Goal: Task Accomplishment & Management: Use online tool/utility

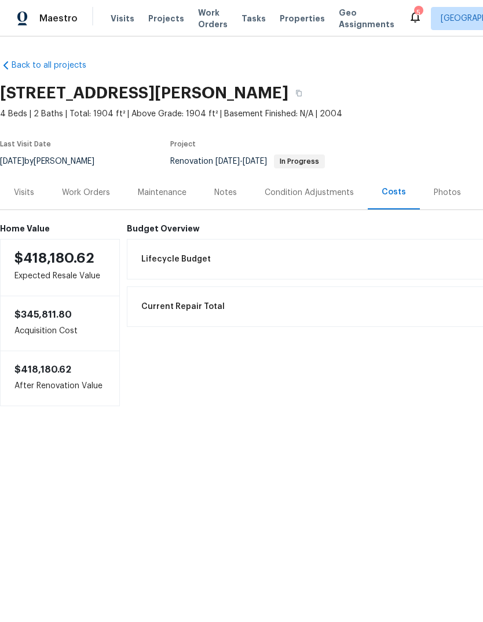
scroll to position [0, 23]
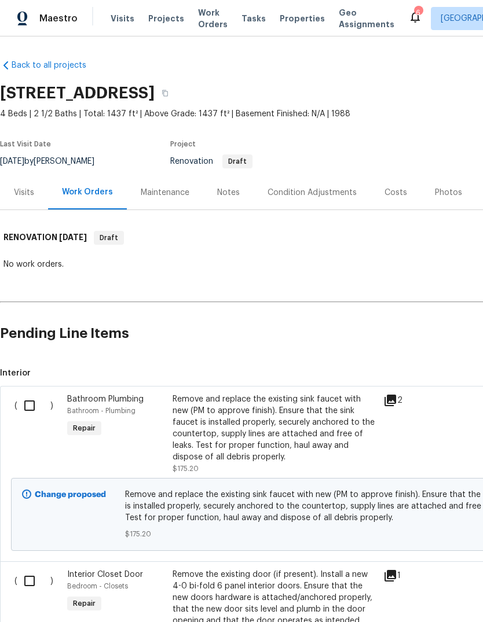
click at [28, 407] on input "checkbox" at bounding box center [33, 406] width 33 height 24
checkbox input "true"
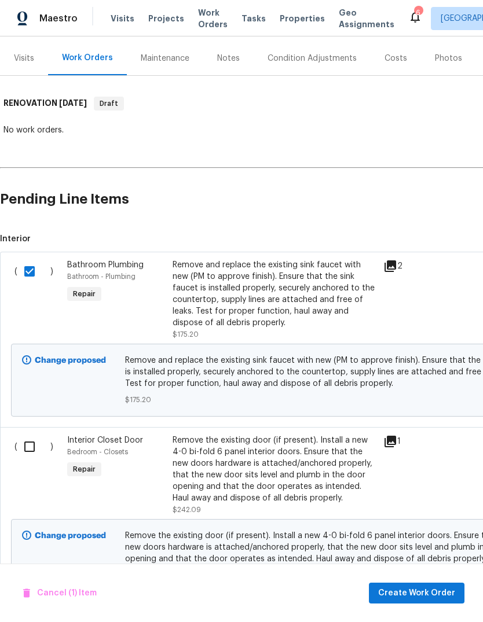
scroll to position [135, 0]
click at [27, 448] on input "checkbox" at bounding box center [33, 446] width 33 height 24
checkbox input "true"
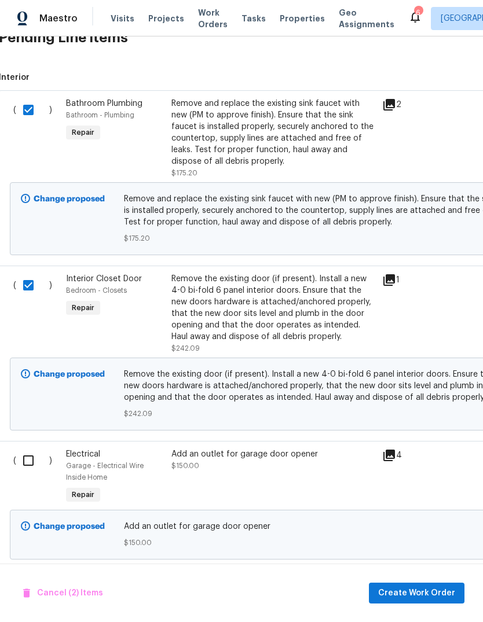
scroll to position [293, 1]
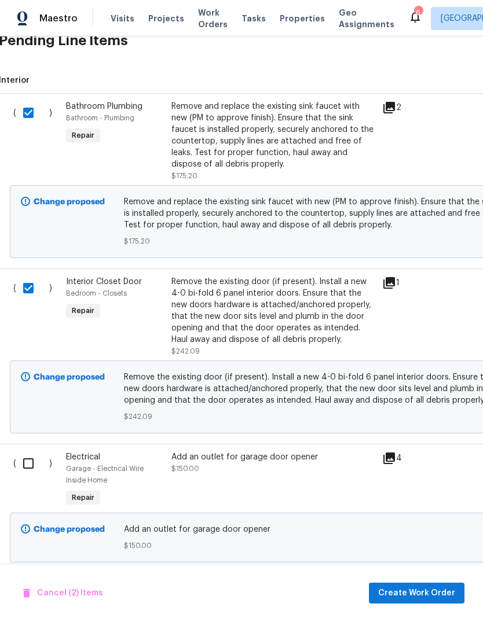
click at [30, 466] on input "checkbox" at bounding box center [32, 464] width 33 height 24
checkbox input "true"
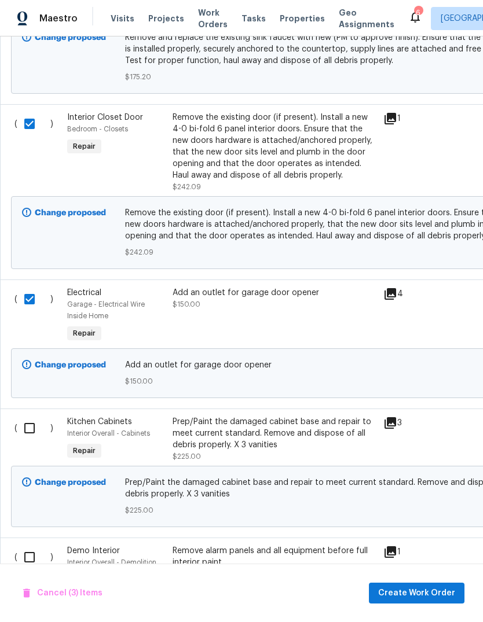
scroll to position [457, 0]
click at [33, 427] on input "checkbox" at bounding box center [33, 429] width 33 height 24
checkbox input "true"
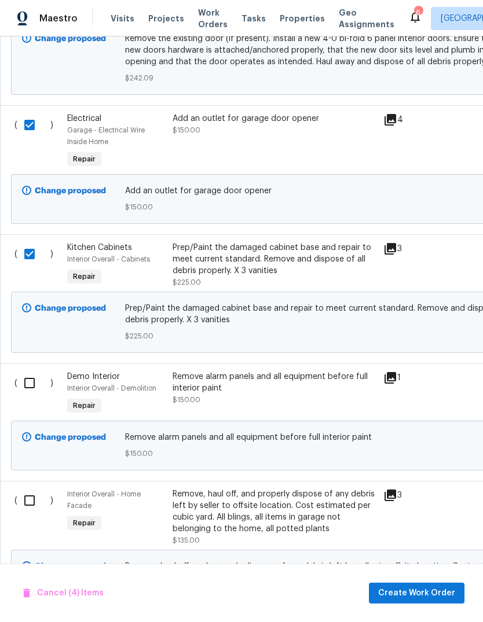
scroll to position [634, 0]
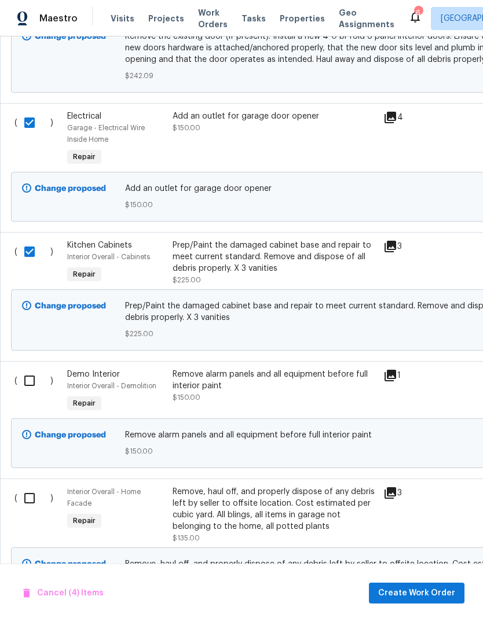
click at [29, 387] on input "checkbox" at bounding box center [33, 381] width 33 height 24
checkbox input "true"
click at [31, 504] on input "checkbox" at bounding box center [33, 498] width 33 height 24
checkbox input "true"
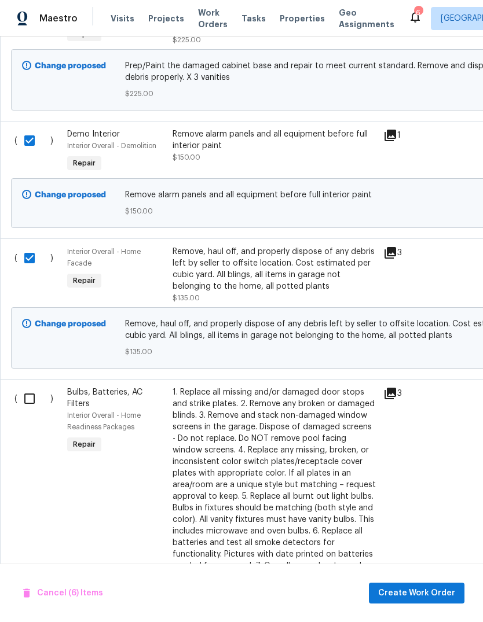
scroll to position [875, 0]
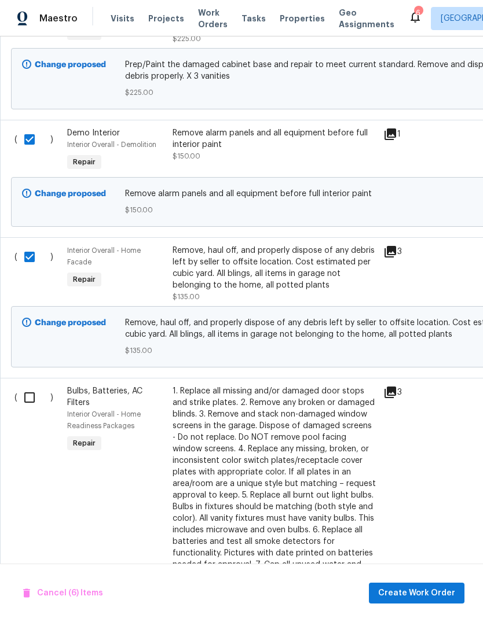
click at [30, 409] on input "checkbox" at bounding box center [33, 398] width 33 height 24
checkbox input "true"
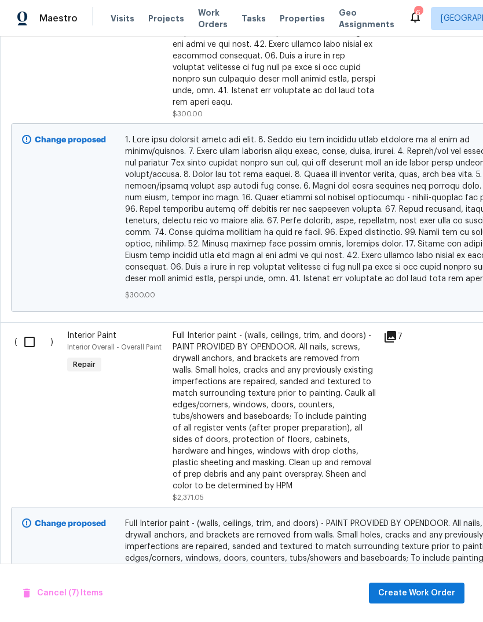
scroll to position [1873, 0]
click at [27, 339] on input "checkbox" at bounding box center [33, 341] width 33 height 24
checkbox input "true"
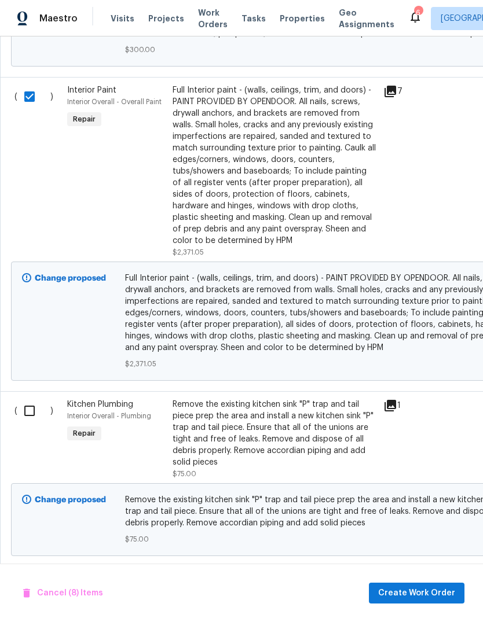
scroll to position [2119, 0]
click at [31, 408] on input "checkbox" at bounding box center [33, 410] width 33 height 24
checkbox input "true"
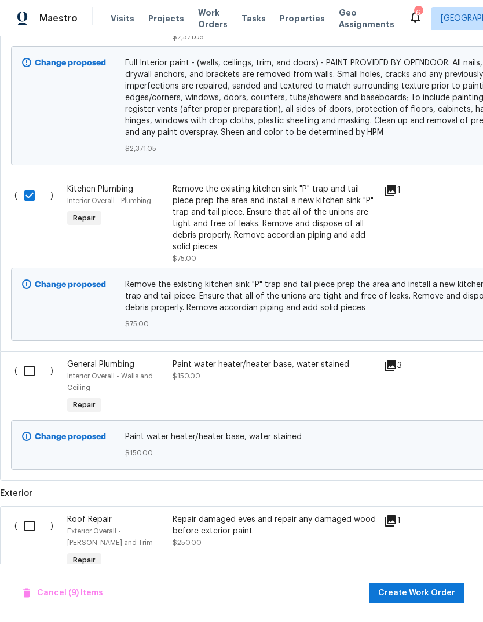
scroll to position [2335, 0]
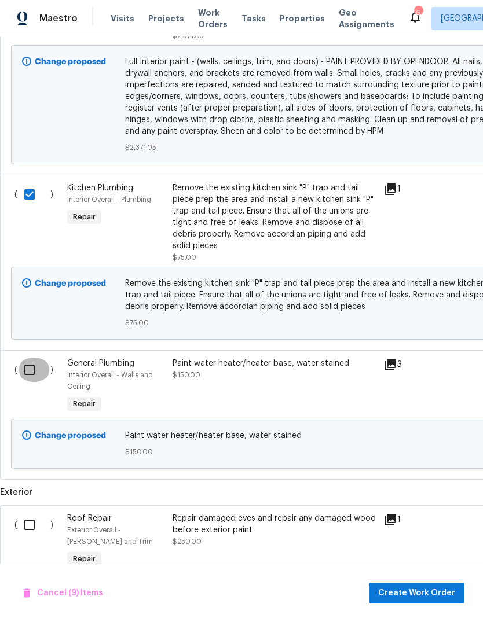
click at [23, 369] on input "checkbox" at bounding box center [33, 370] width 33 height 24
checkbox input "true"
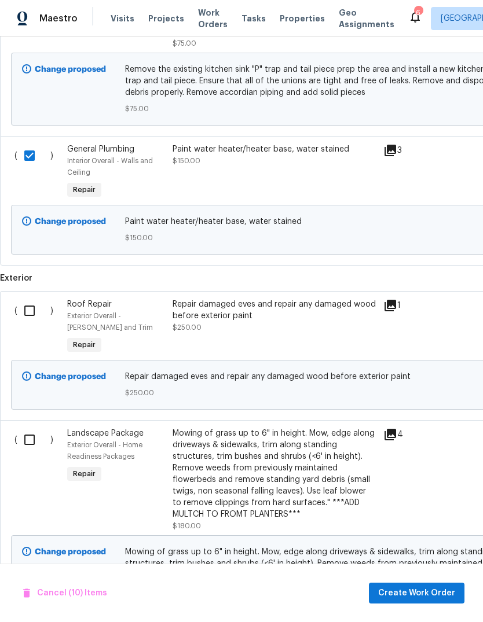
scroll to position [2550, 0]
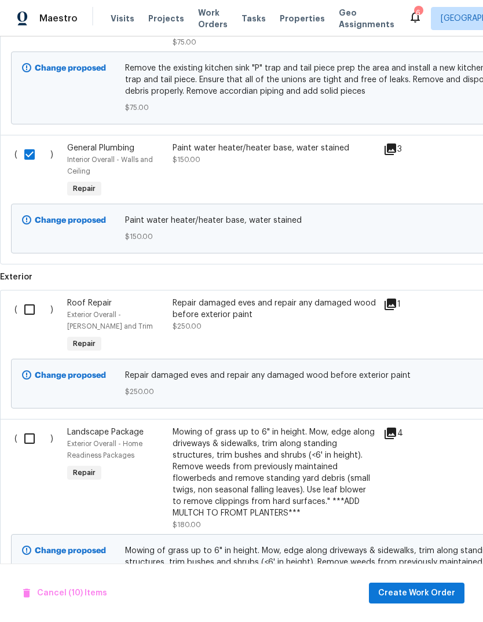
click at [34, 299] on input "checkbox" at bounding box center [33, 310] width 33 height 24
checkbox input "true"
click at [31, 436] on input "checkbox" at bounding box center [33, 439] width 33 height 24
click at [27, 437] on input "checkbox" at bounding box center [33, 439] width 33 height 24
checkbox input "false"
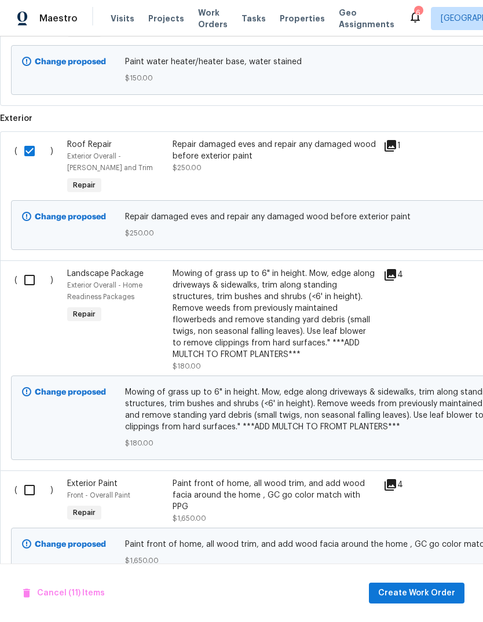
scroll to position [2708, 0]
click at [41, 484] on input "checkbox" at bounding box center [33, 491] width 33 height 24
checkbox input "true"
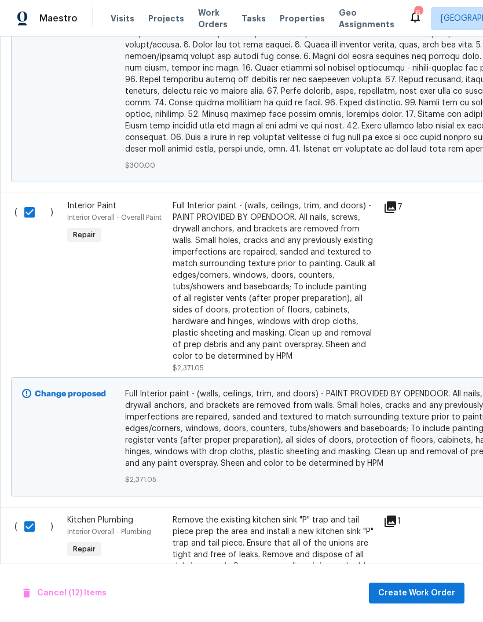
scroll to position [0, 0]
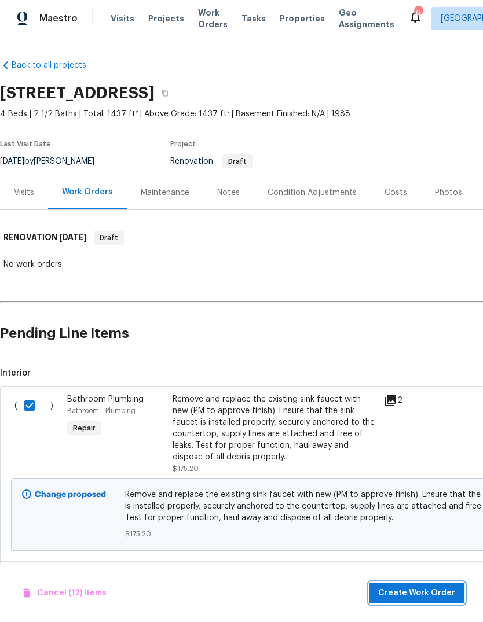
click at [403, 597] on span "Create Work Order" at bounding box center [416, 594] width 77 height 14
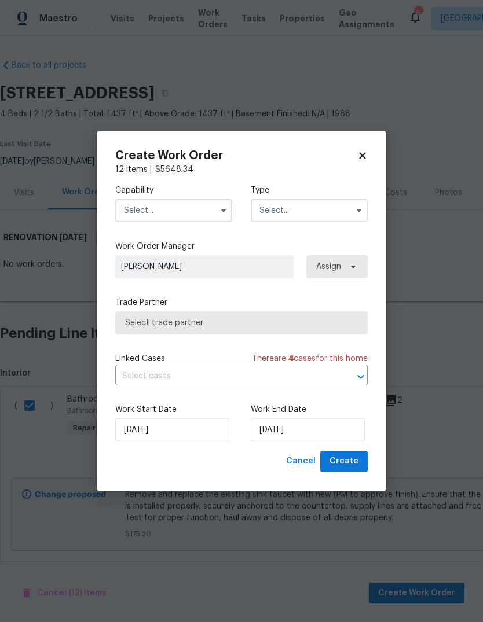
click at [213, 205] on input "text" at bounding box center [173, 210] width 117 height 23
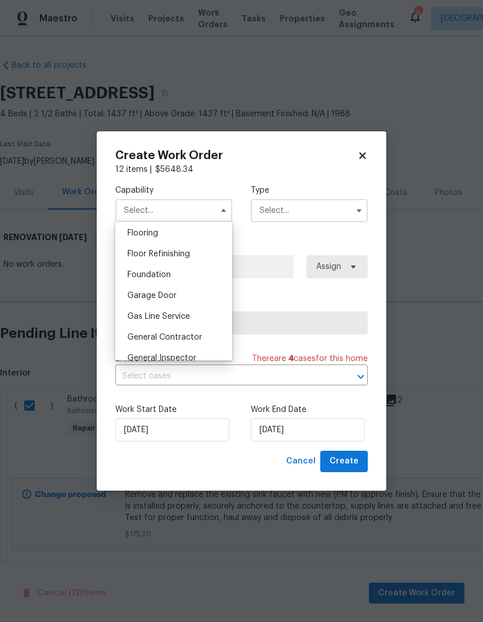
click at [184, 334] on span "General Contractor" at bounding box center [164, 338] width 75 height 8
type input "General Contractor"
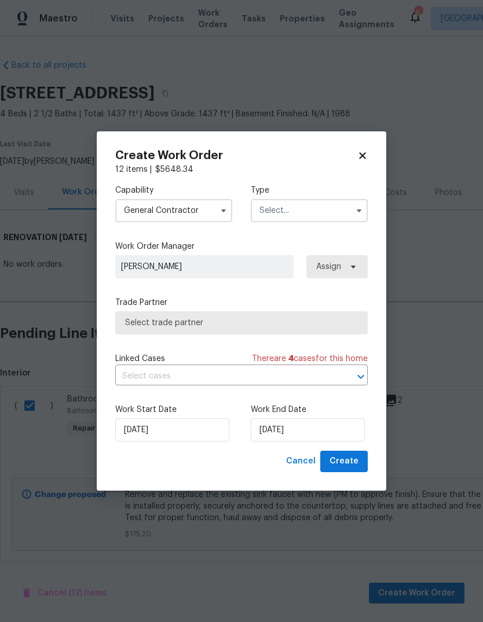
click at [316, 207] on input "text" at bounding box center [309, 210] width 117 height 23
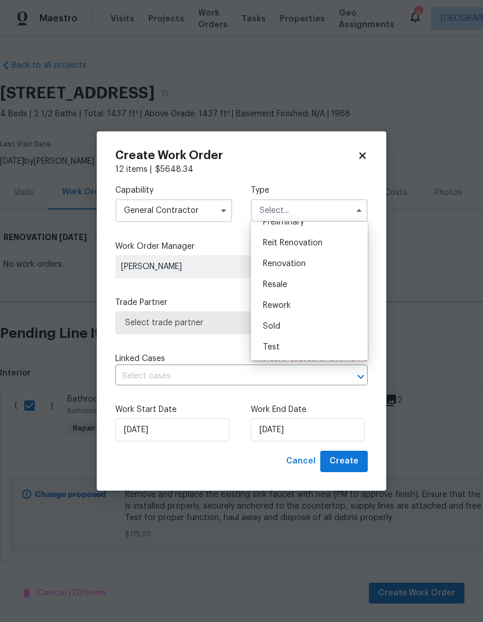
click at [294, 267] on span "Renovation" at bounding box center [284, 264] width 43 height 8
type input "Renovation"
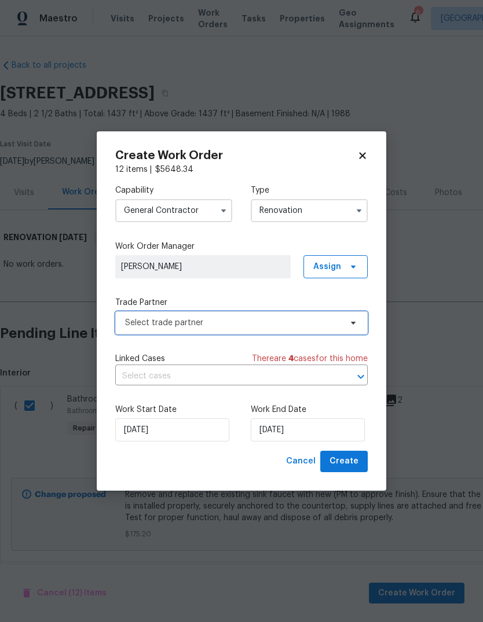
click at [354, 328] on span "Select trade partner" at bounding box center [241, 323] width 252 height 23
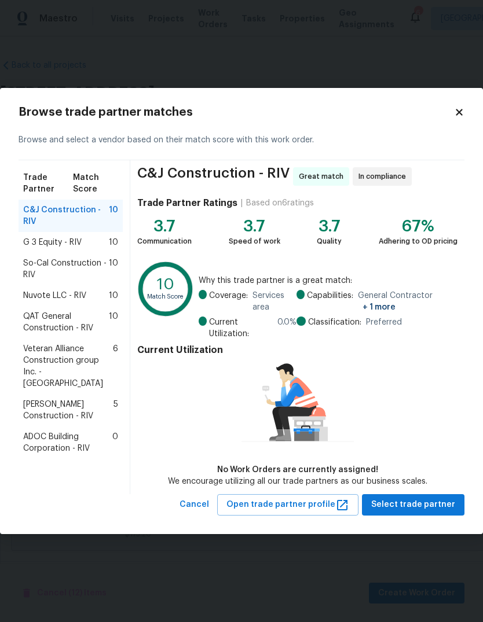
click at [75, 241] on span "G 3 Equity - RIV" at bounding box center [52, 243] width 58 height 12
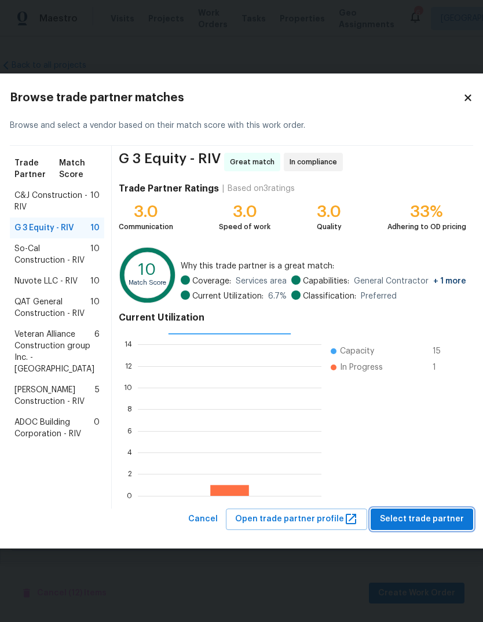
click at [404, 527] on span "Select trade partner" at bounding box center [422, 519] width 84 height 14
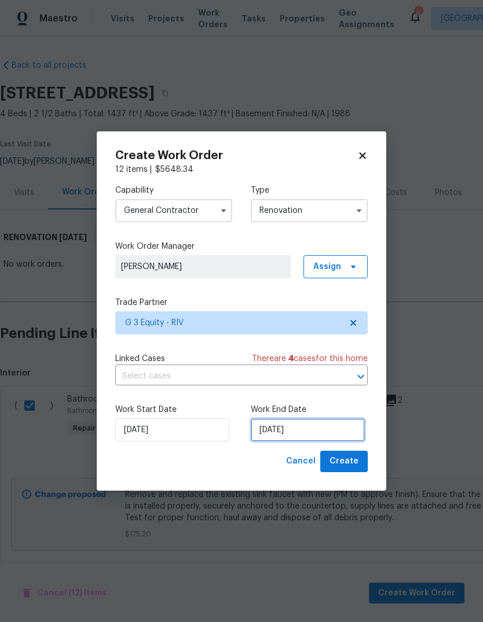
click at [292, 431] on input "[DATE]" at bounding box center [308, 430] width 114 height 23
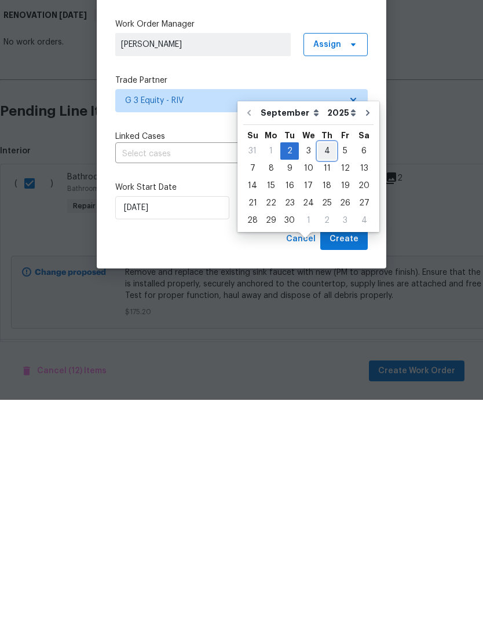
click at [323, 365] on div "4" at bounding box center [327, 373] width 18 height 16
type input "[DATE]"
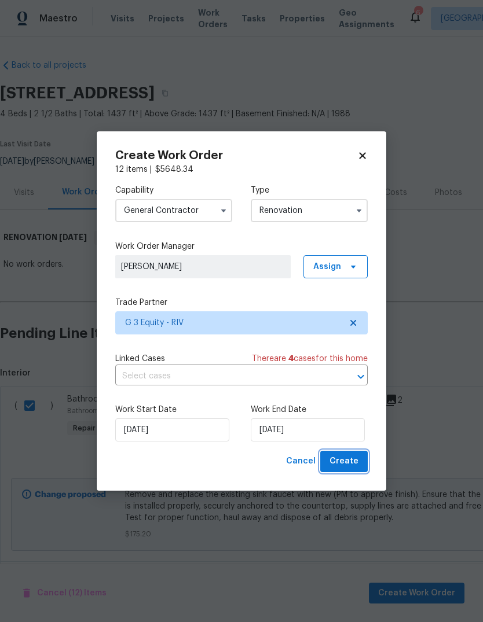
click at [350, 464] on span "Create" at bounding box center [343, 462] width 29 height 14
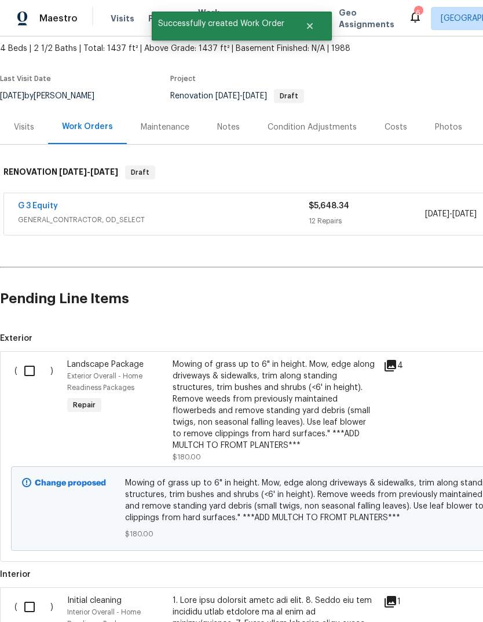
scroll to position [80, 0]
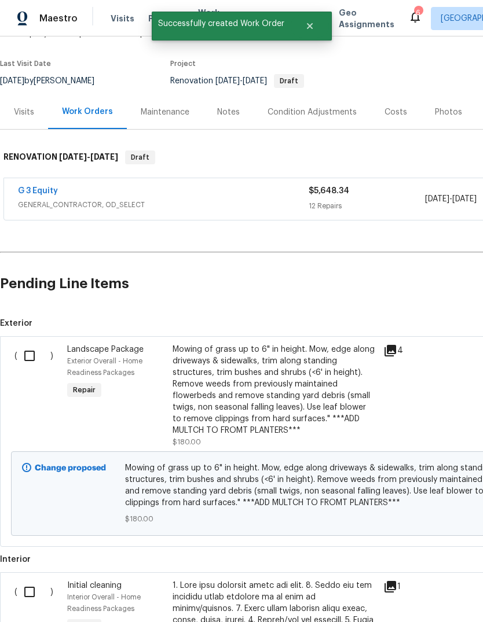
click at [36, 354] on input "checkbox" at bounding box center [33, 356] width 33 height 24
checkbox input "true"
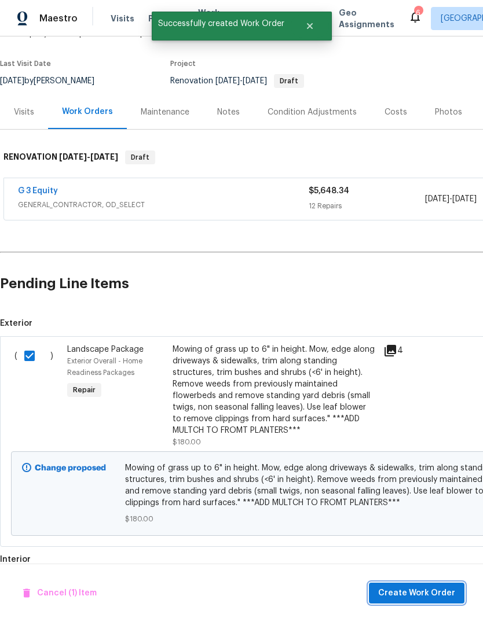
click at [400, 588] on span "Create Work Order" at bounding box center [416, 594] width 77 height 14
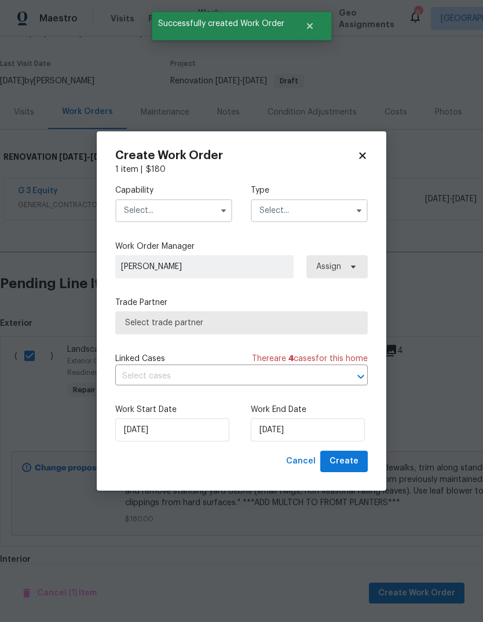
click at [204, 209] on input "text" at bounding box center [173, 210] width 117 height 23
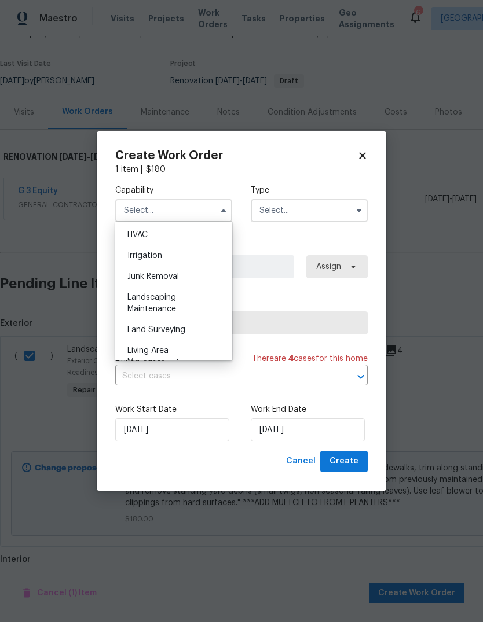
scroll to position [702, 0]
click at [168, 304] on span "Landscaping Maintenance" at bounding box center [151, 301] width 49 height 20
type input "Landscaping Maintenance"
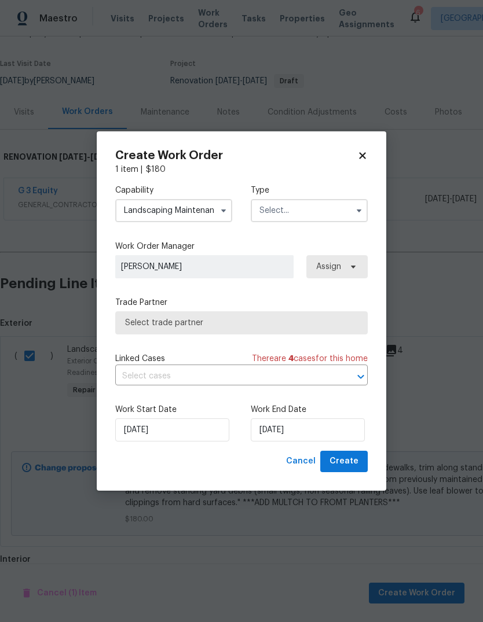
click at [321, 205] on input "text" at bounding box center [309, 210] width 117 height 23
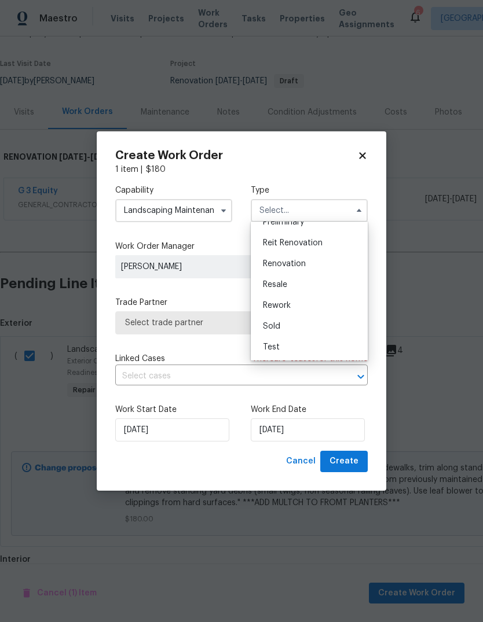
scroll to position [263, 0]
click at [299, 270] on div "Renovation" at bounding box center [309, 264] width 111 height 21
type input "Renovation"
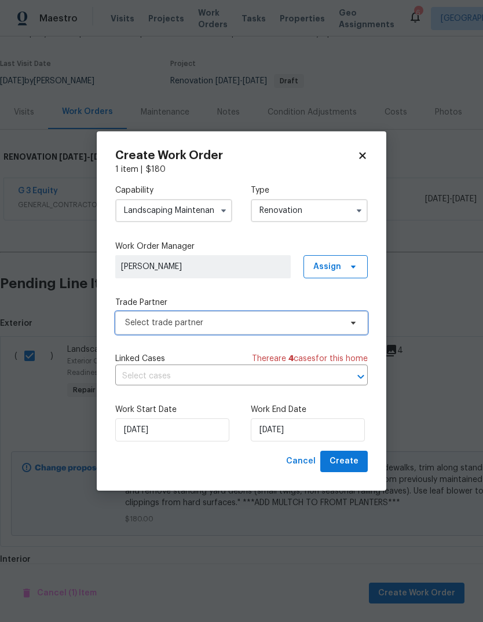
click at [349, 331] on span "Select trade partner" at bounding box center [241, 323] width 252 height 23
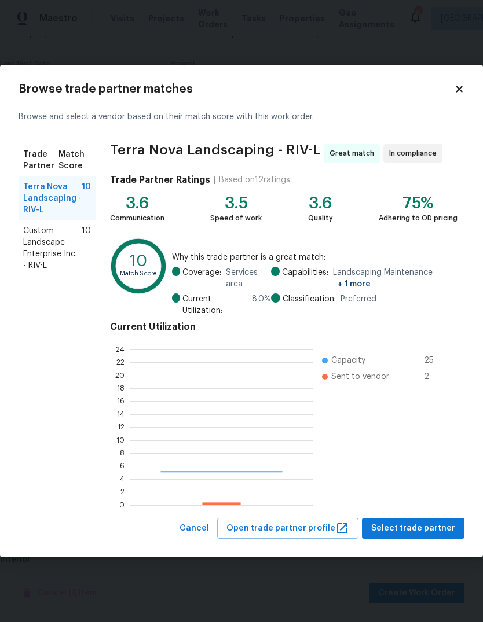
scroll to position [162, 182]
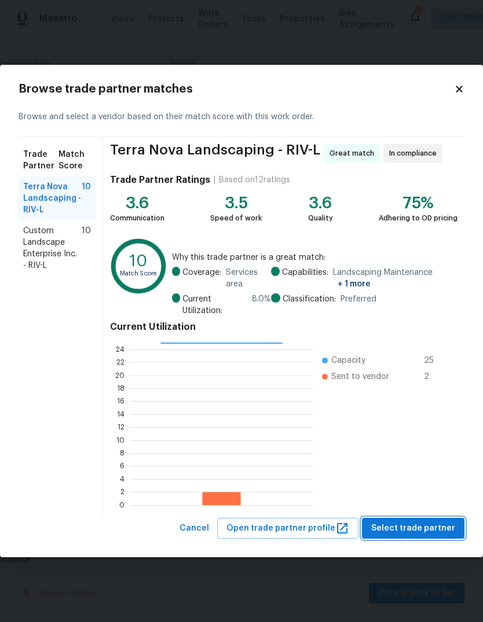
click at [395, 534] on span "Select trade partner" at bounding box center [413, 529] width 84 height 14
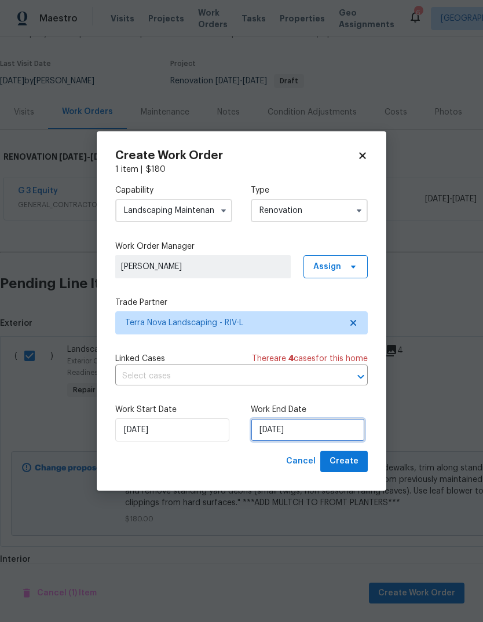
click at [283, 429] on input "[DATE]" at bounding box center [308, 430] width 114 height 23
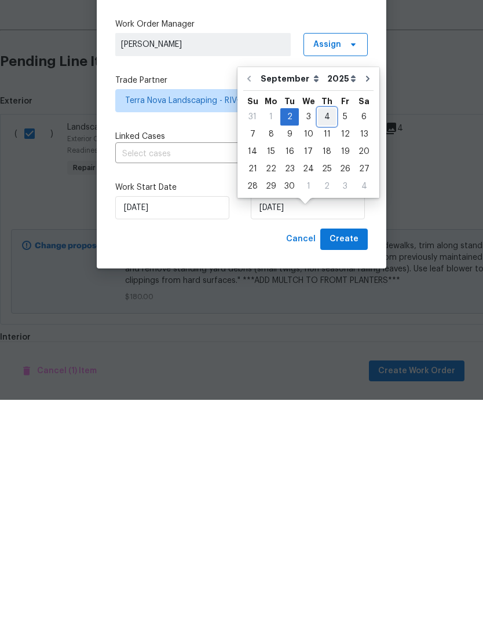
click at [320, 331] on div "4" at bounding box center [327, 339] width 18 height 16
type input "[DATE]"
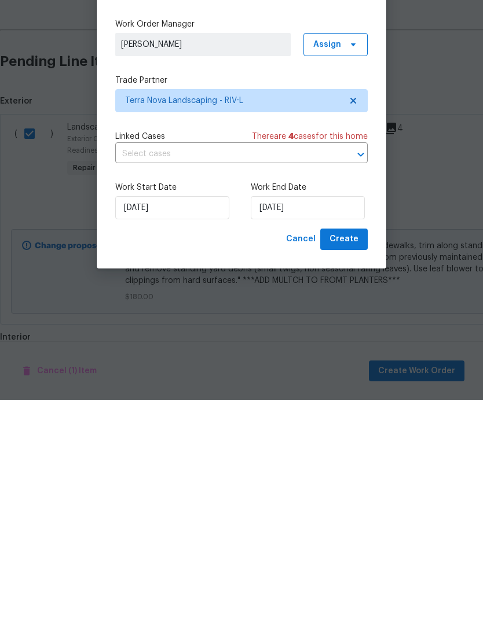
scroll to position [43, 0]
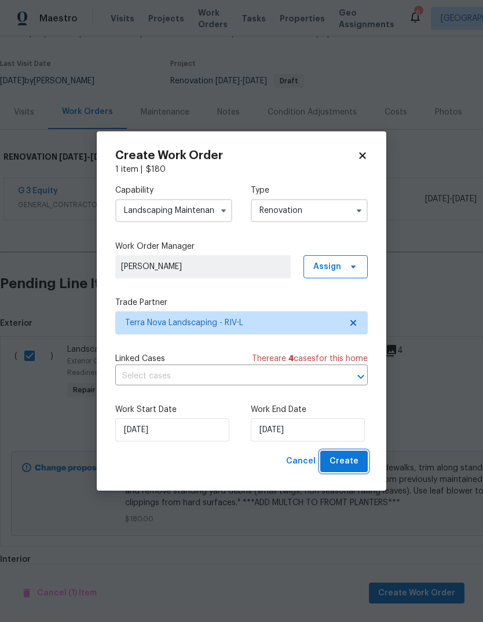
click at [344, 468] on span "Create" at bounding box center [343, 462] width 29 height 14
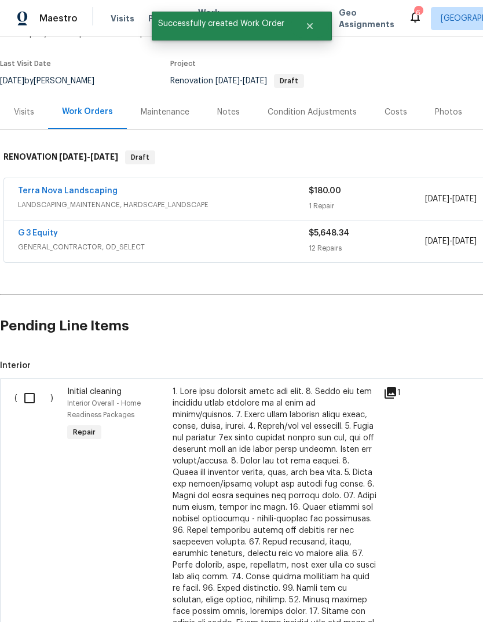
click at [36, 386] on input "checkbox" at bounding box center [33, 398] width 33 height 24
checkbox input "true"
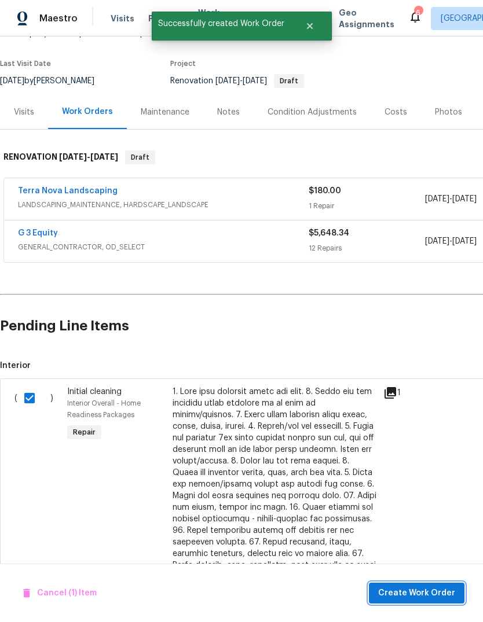
click at [412, 591] on span "Create Work Order" at bounding box center [416, 594] width 77 height 14
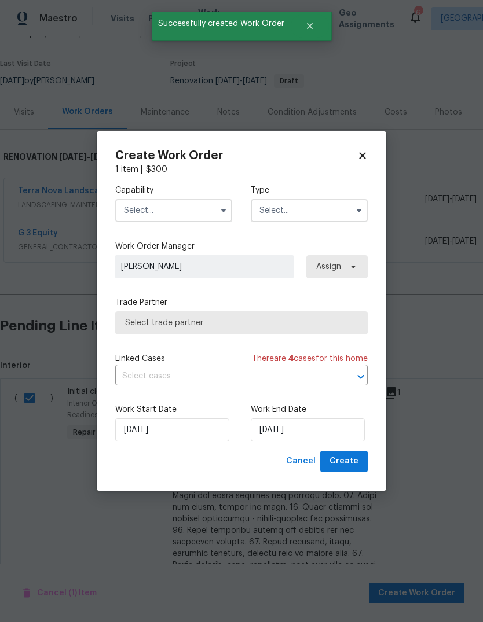
click at [205, 202] on input "text" at bounding box center [173, 210] width 117 height 23
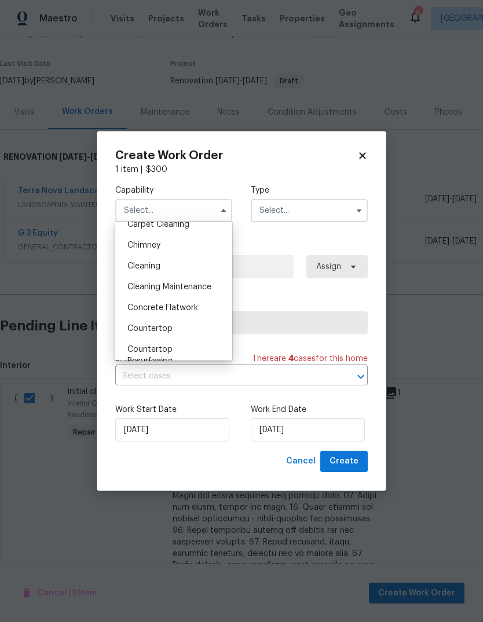
scroll to position [102, 0]
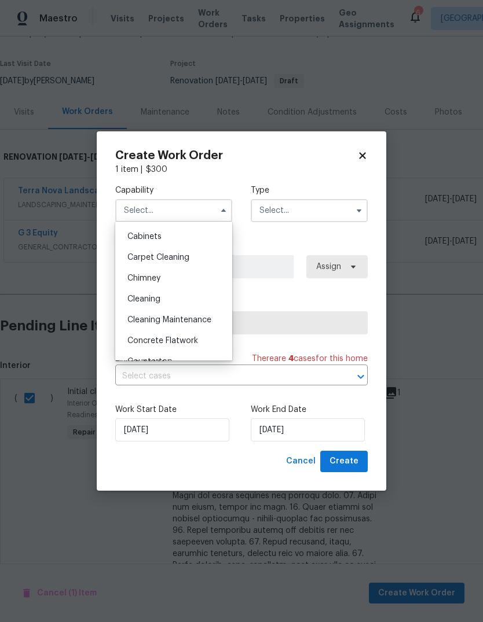
click at [153, 299] on span "Cleaning" at bounding box center [143, 299] width 33 height 8
type input "Cleaning"
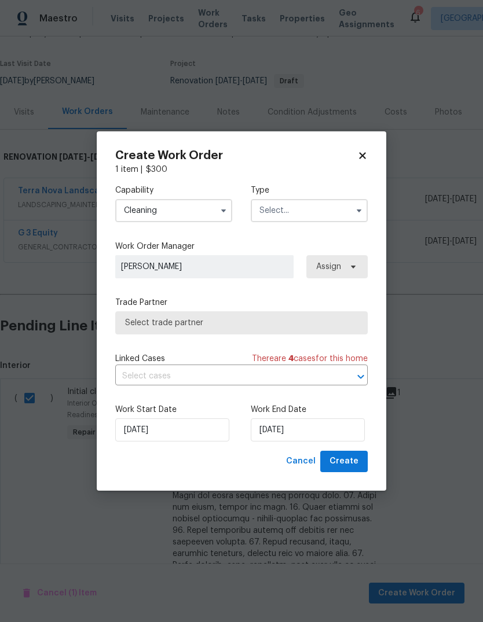
click at [316, 207] on input "text" at bounding box center [309, 210] width 117 height 23
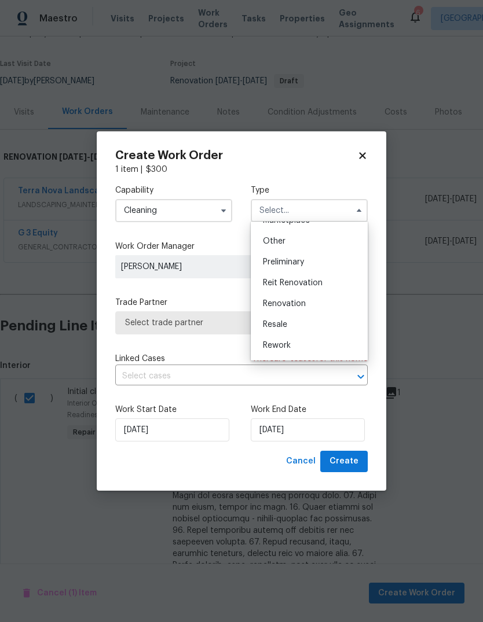
scroll to position [233, 0]
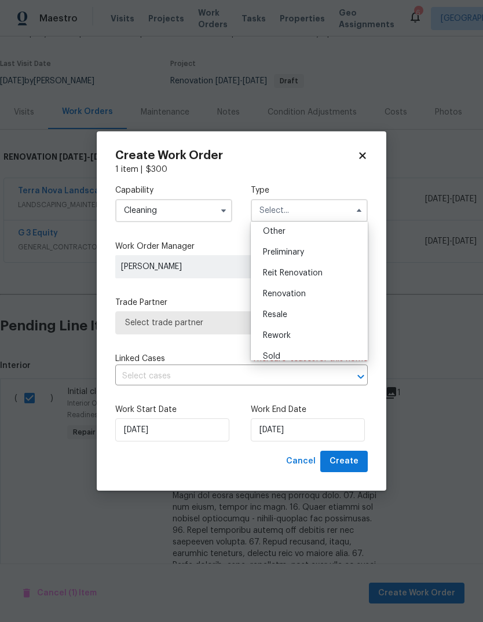
click at [297, 299] on div "Renovation" at bounding box center [309, 294] width 111 height 21
type input "Renovation"
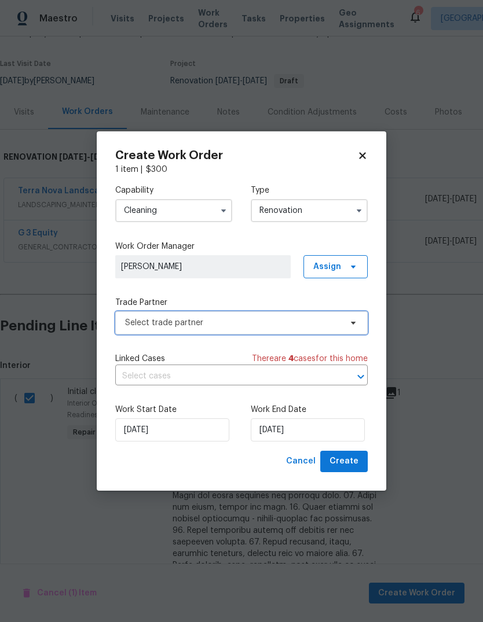
click at [356, 324] on icon at bounding box center [353, 322] width 9 height 9
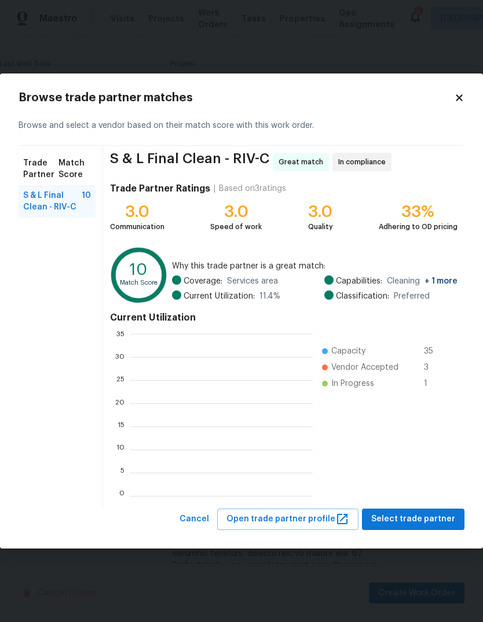
scroll to position [162, 182]
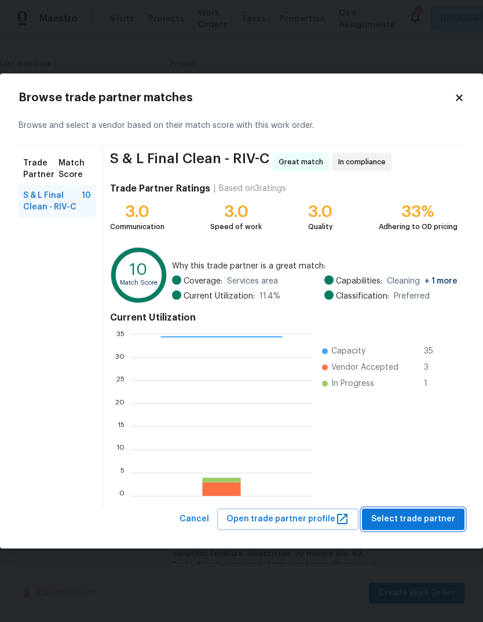
click at [398, 523] on span "Select trade partner" at bounding box center [413, 519] width 84 height 14
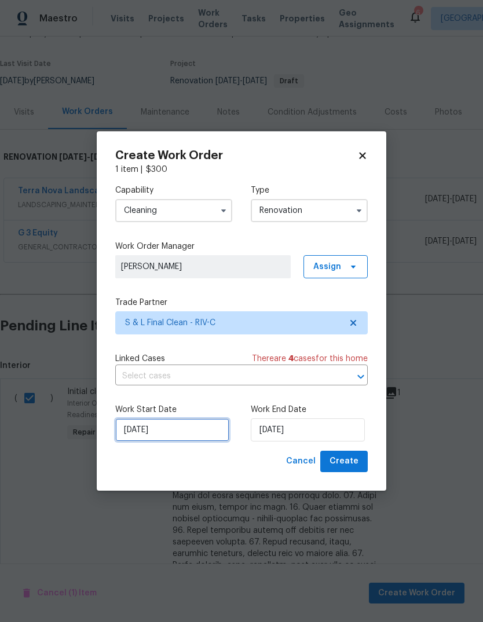
click at [177, 430] on input "[DATE]" at bounding box center [172, 430] width 114 height 23
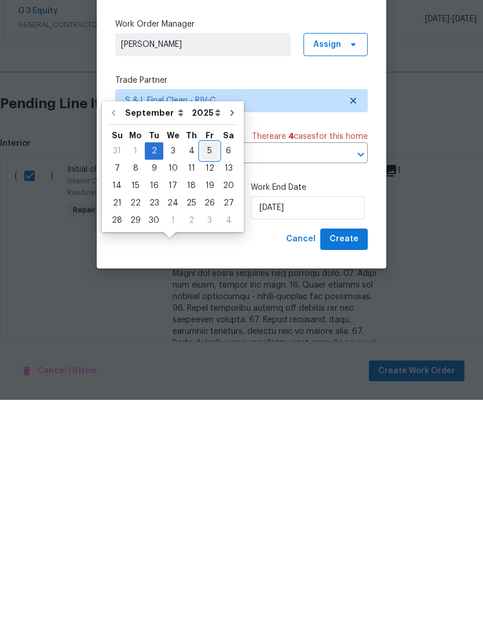
click at [206, 365] on div "5" at bounding box center [209, 373] width 19 height 16
type input "[DATE]"
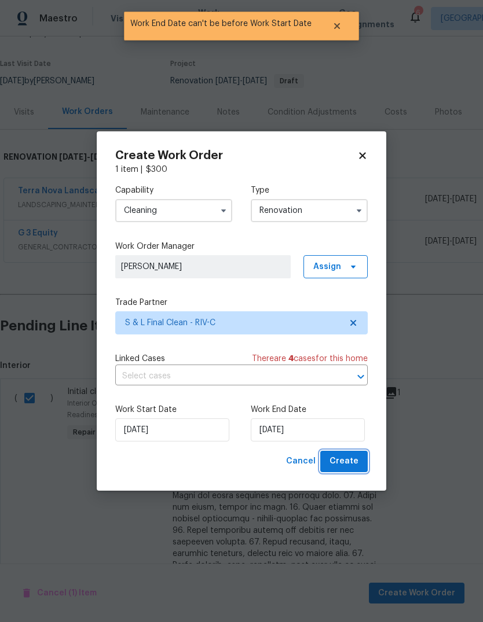
click at [349, 461] on span "Create" at bounding box center [343, 462] width 29 height 14
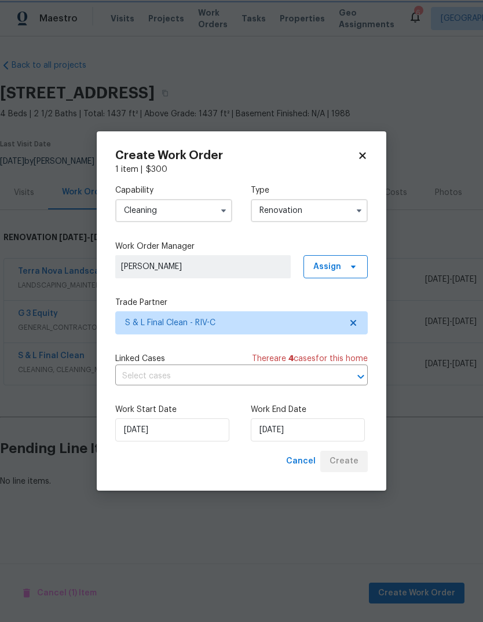
scroll to position [0, 0]
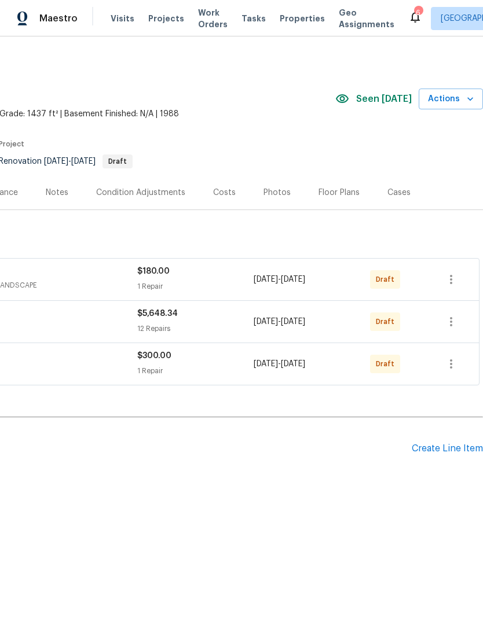
scroll to position [0, 171]
click at [453, 281] on icon "button" at bounding box center [451, 280] width 14 height 14
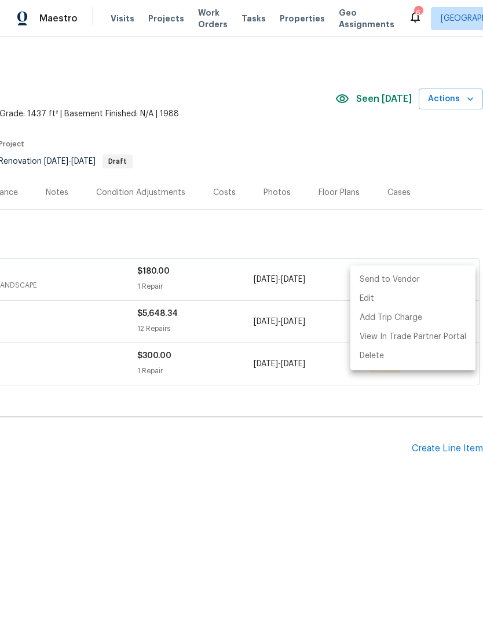
click at [404, 277] on li "Send to Vendor" at bounding box center [412, 279] width 125 height 19
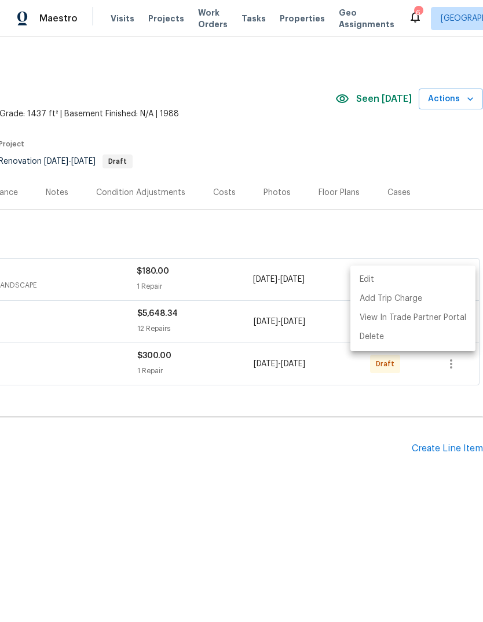
click at [452, 230] on div at bounding box center [241, 311] width 483 height 622
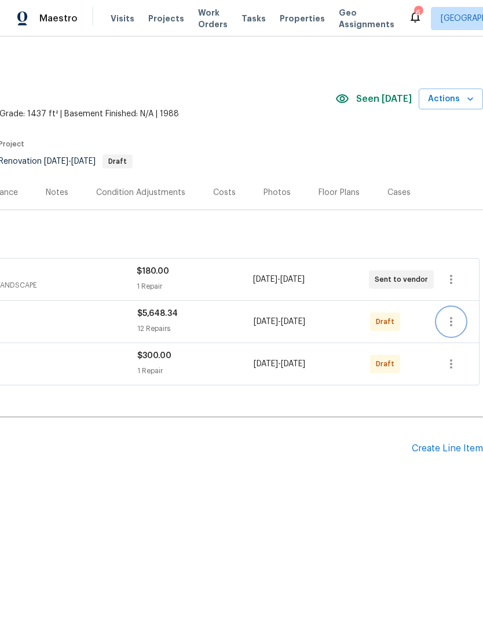
click at [455, 325] on icon "button" at bounding box center [451, 322] width 14 height 14
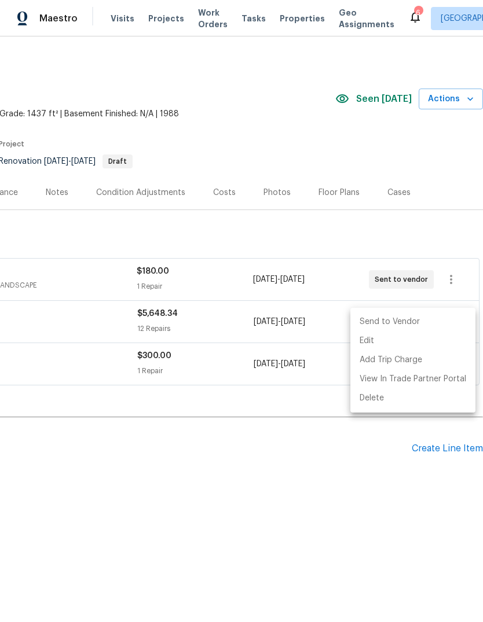
click at [401, 322] on li "Send to Vendor" at bounding box center [412, 322] width 125 height 19
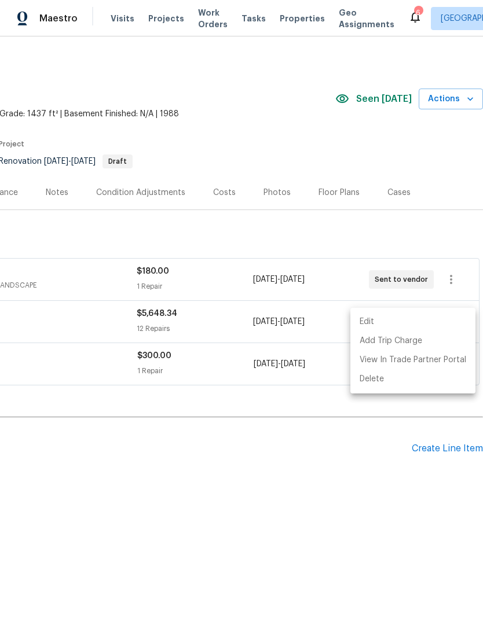
click at [446, 228] on div at bounding box center [241, 311] width 483 height 622
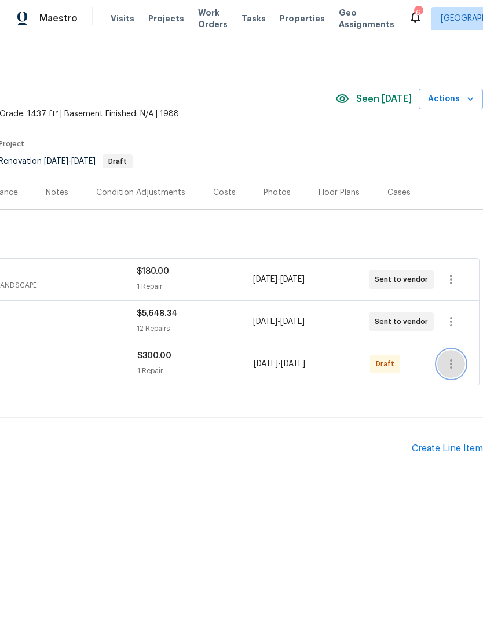
click at [449, 368] on icon "button" at bounding box center [451, 364] width 14 height 14
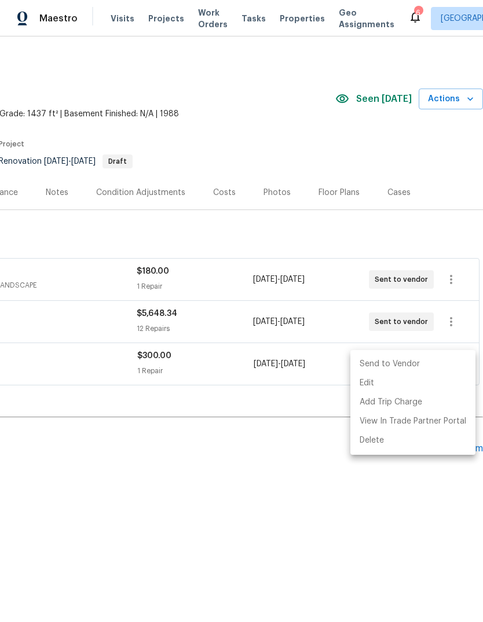
click at [405, 362] on li "Send to Vendor" at bounding box center [412, 364] width 125 height 19
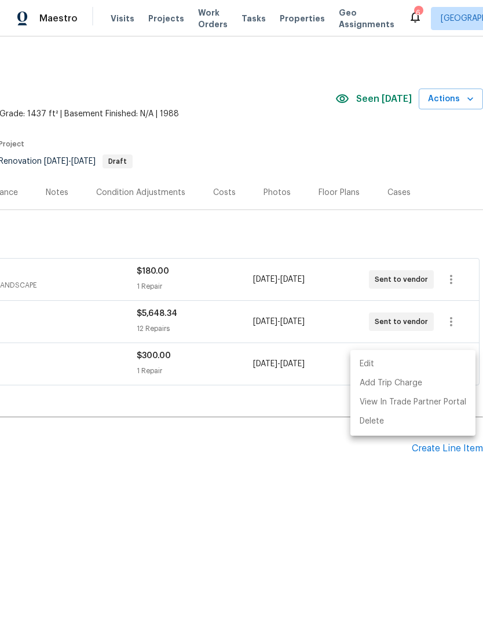
click at [224, 477] on div at bounding box center [241, 311] width 483 height 622
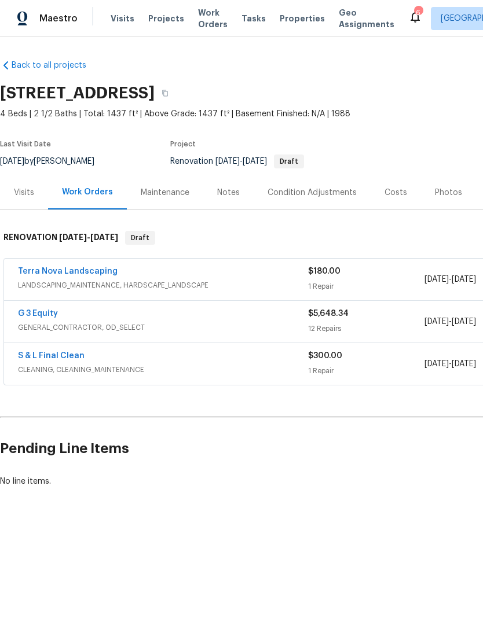
scroll to position [0, 0]
click at [51, 314] on link "G 3 Equity" at bounding box center [38, 314] width 40 height 8
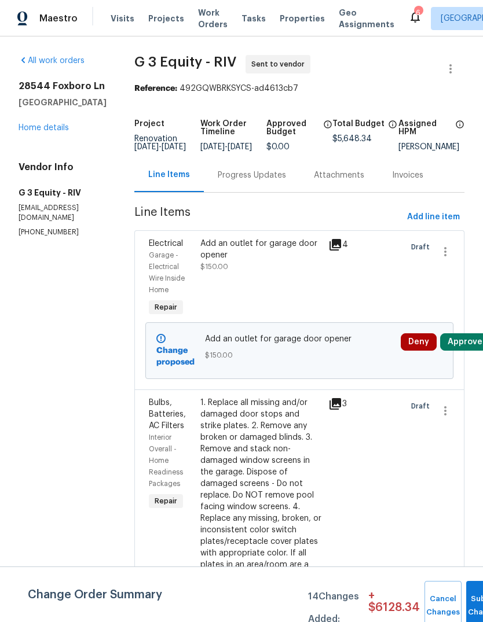
click at [476, 599] on button "Submit Changes" at bounding box center [484, 606] width 37 height 50
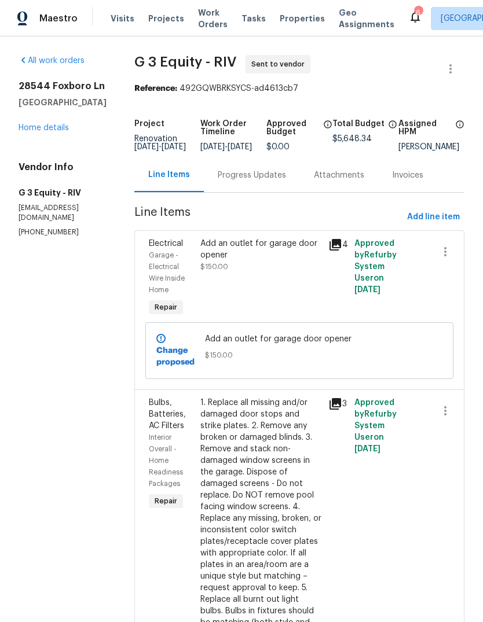
click at [49, 132] on link "Home details" at bounding box center [44, 128] width 50 height 8
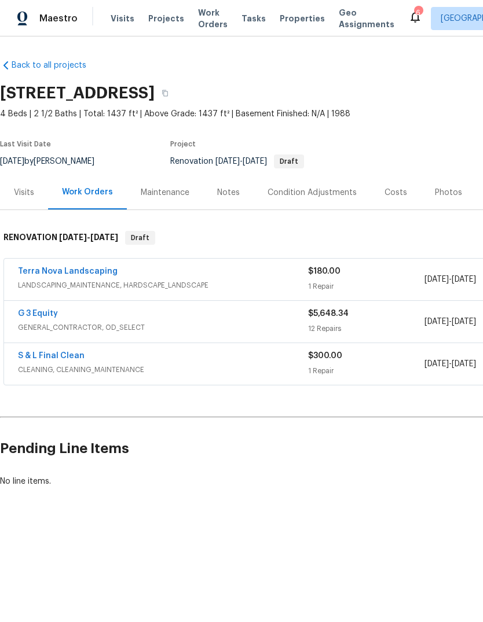
click at [236, 192] on div "Notes" at bounding box center [228, 193] width 23 height 12
